Goal: Navigation & Orientation: Find specific page/section

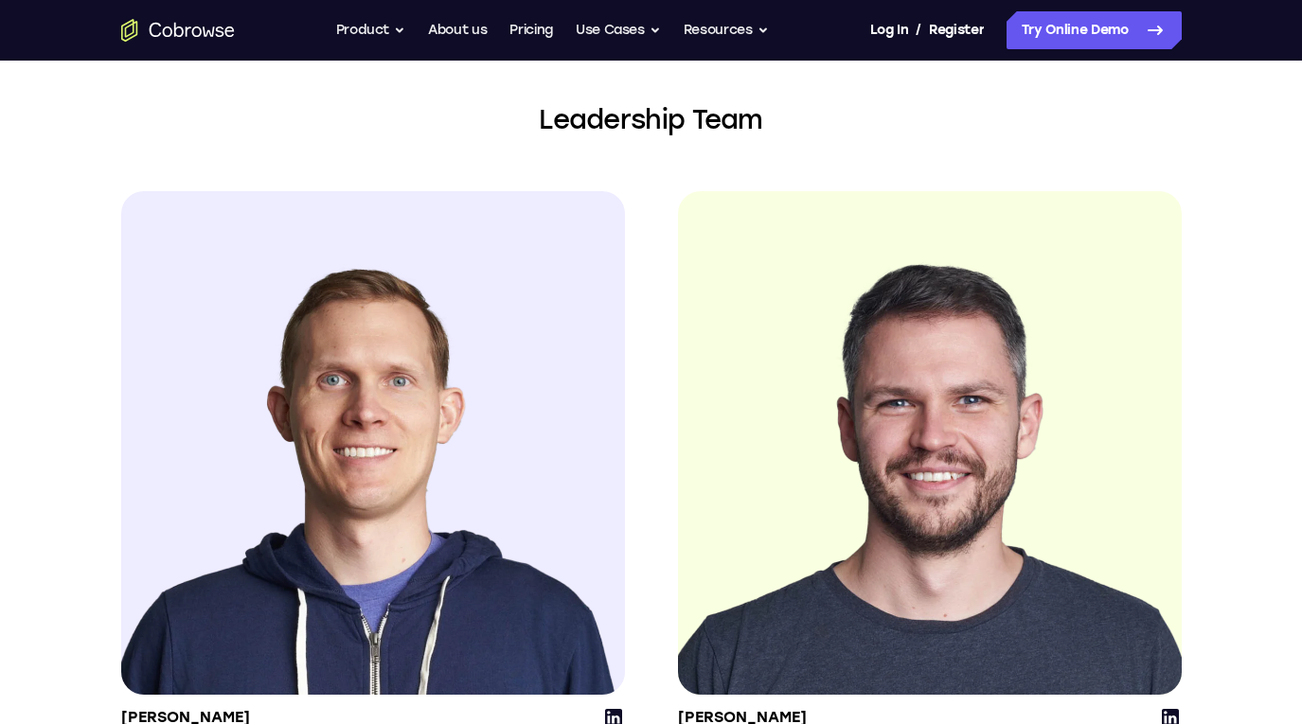
scroll to position [2131, 0]
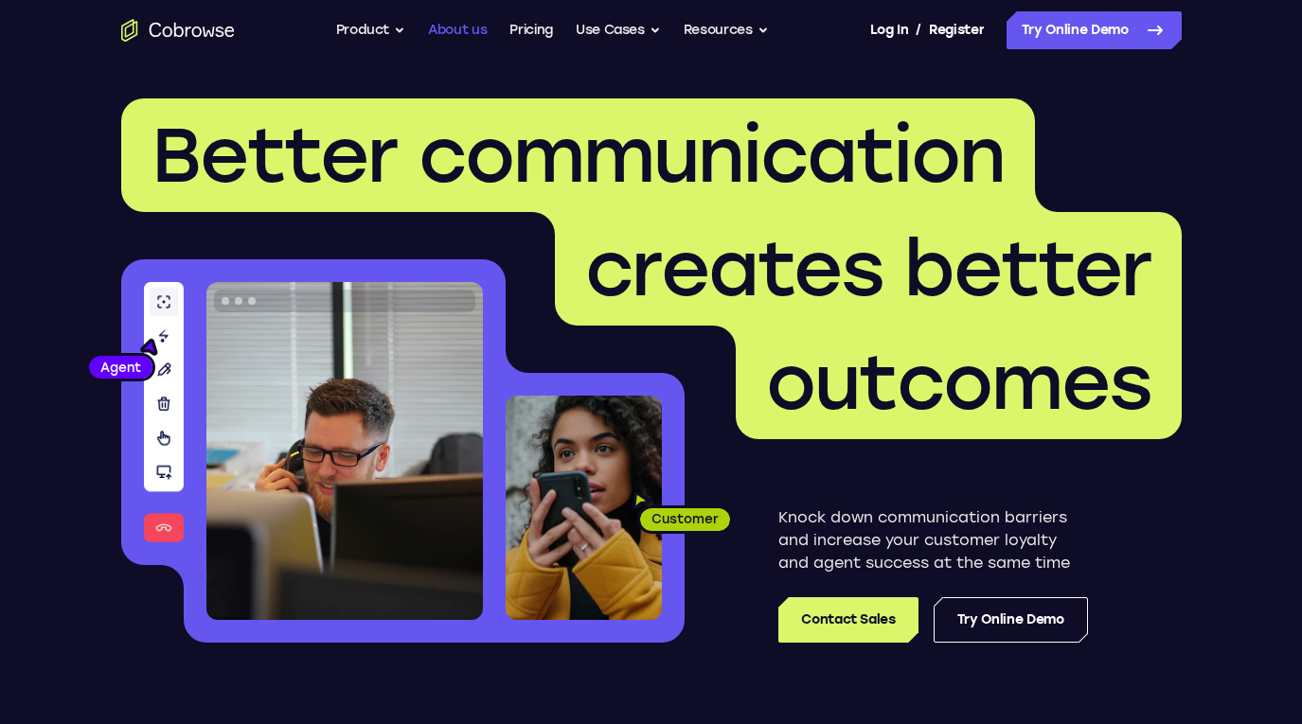
click at [449, 27] on link "About us" at bounding box center [457, 30] width 59 height 38
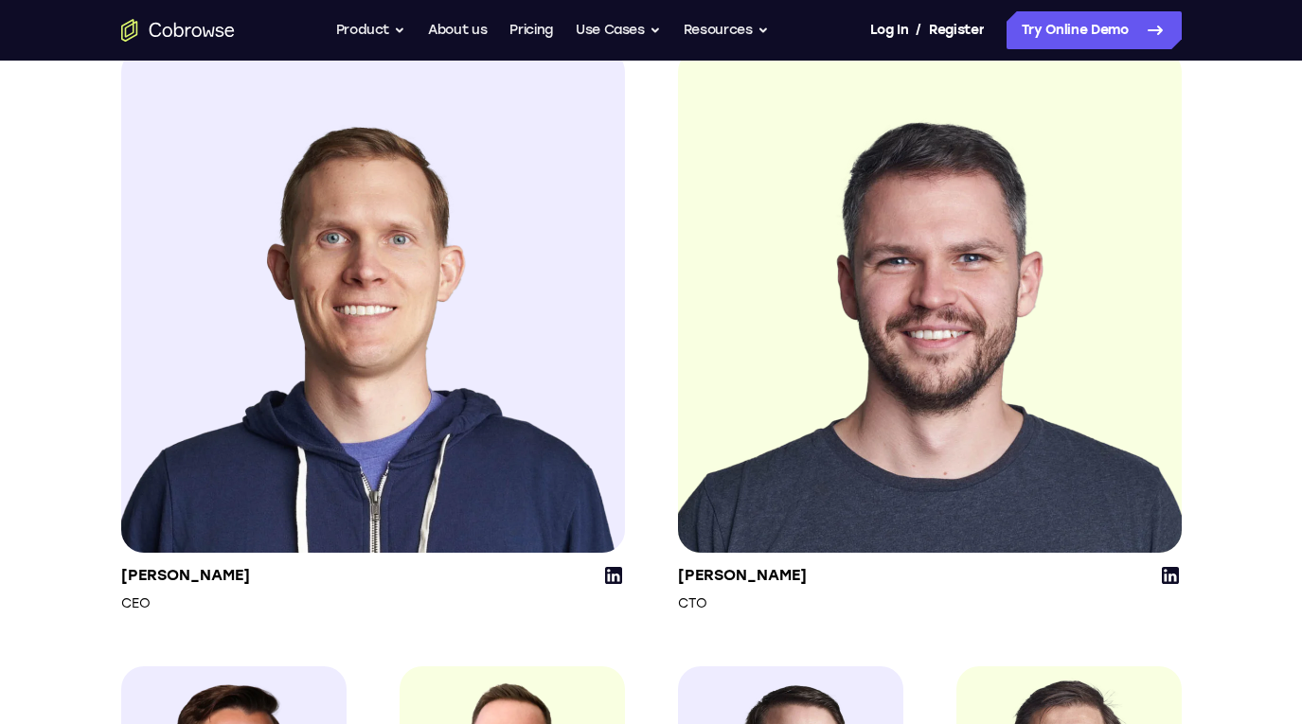
scroll to position [2290, 0]
